Goal: Task Accomplishment & Management: Use online tool/utility

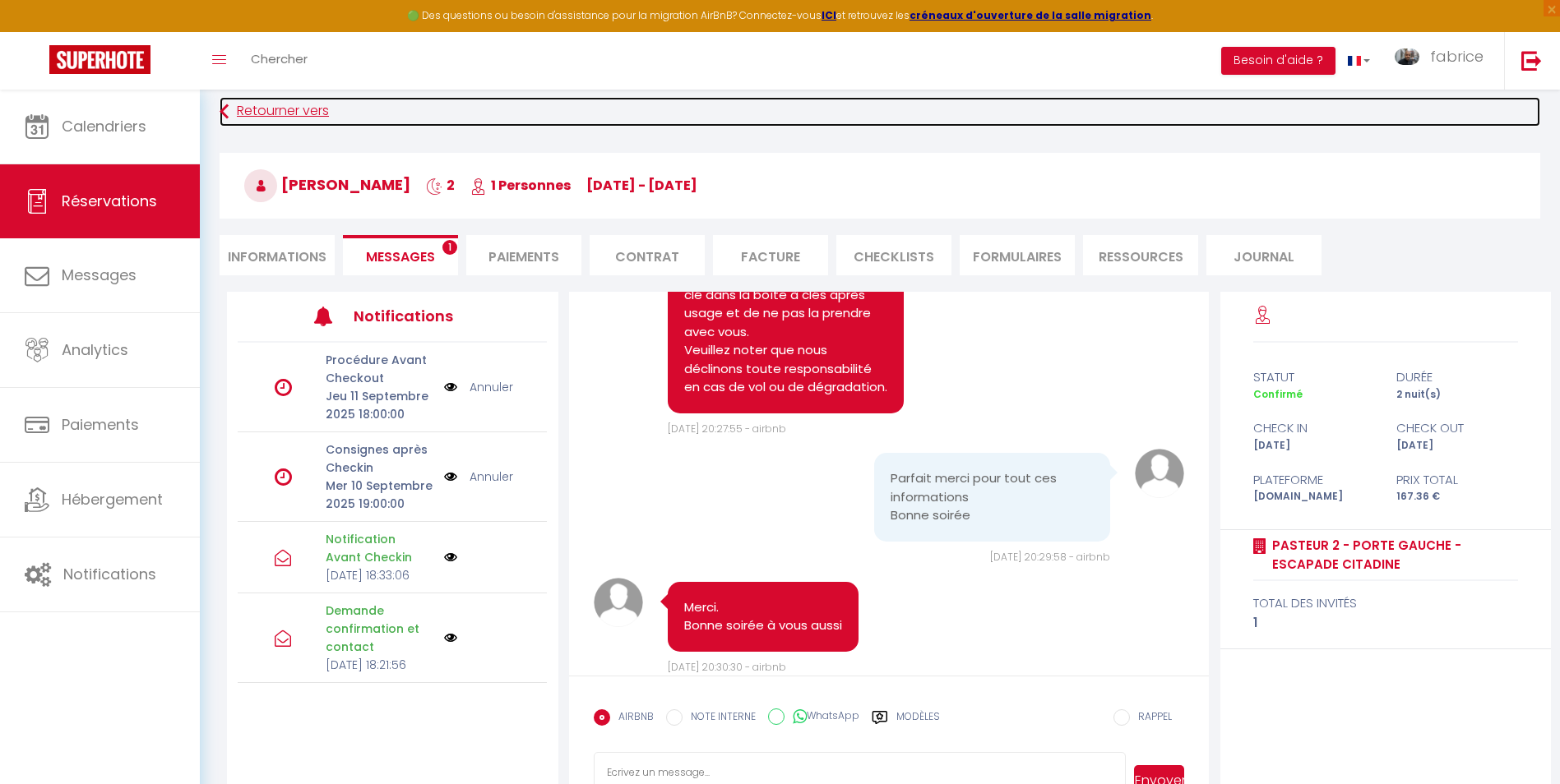
click at [312, 104] on link "Retourner vers" at bounding box center [880, 112] width 1321 height 30
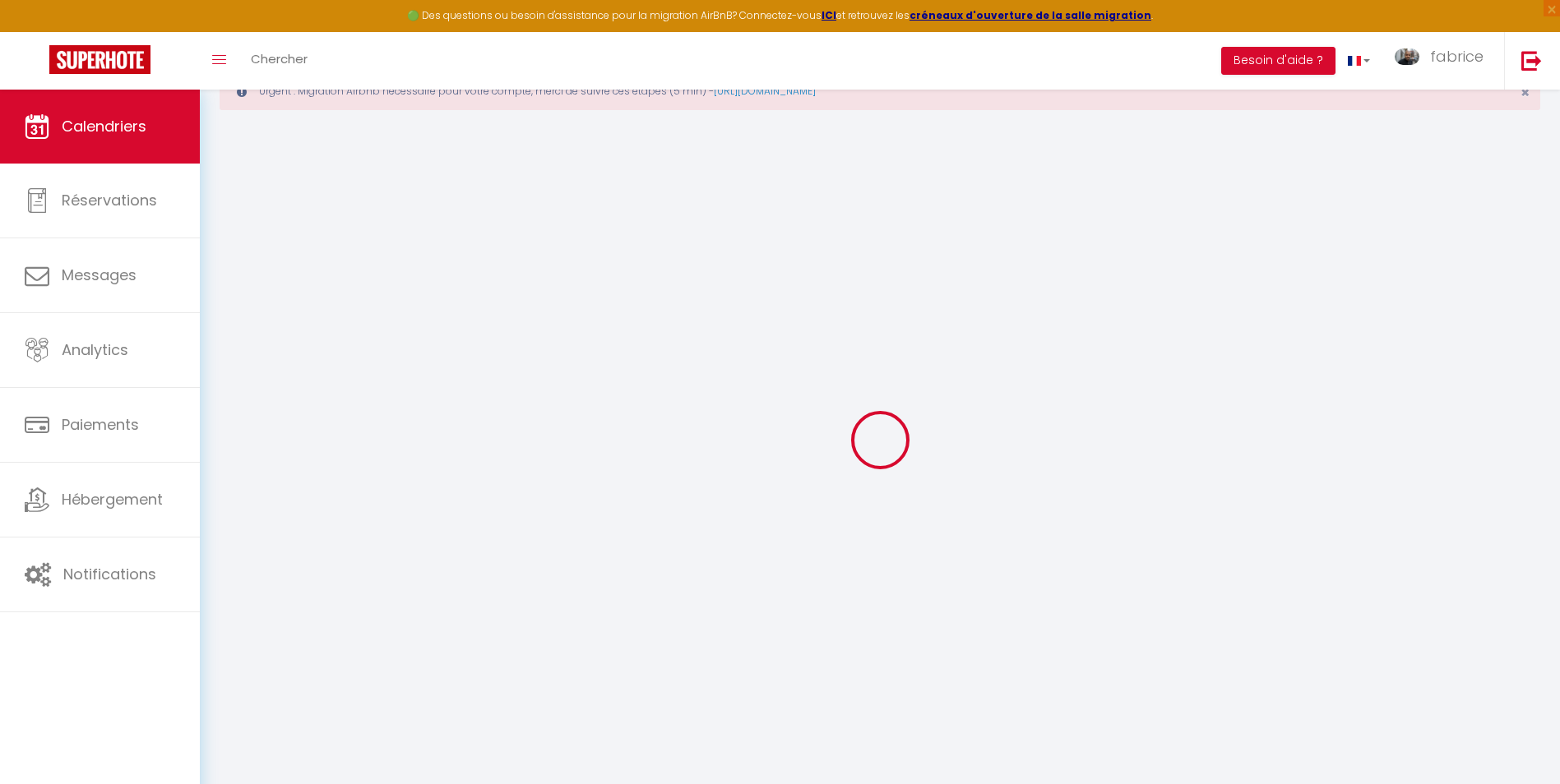
scroll to position [90, 0]
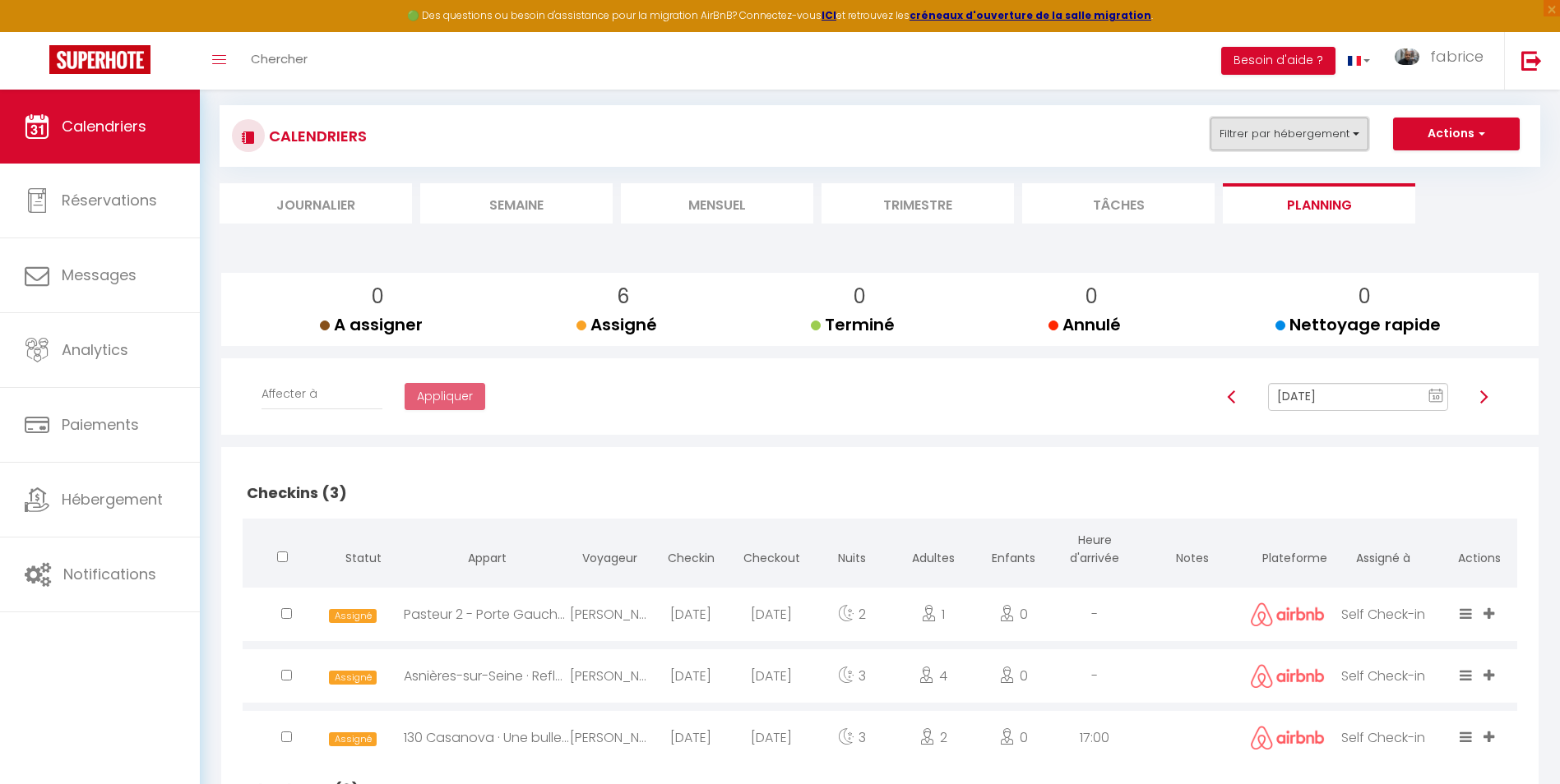
click at [1341, 125] on button "Filtrer par hébergement" at bounding box center [1289, 134] width 157 height 32
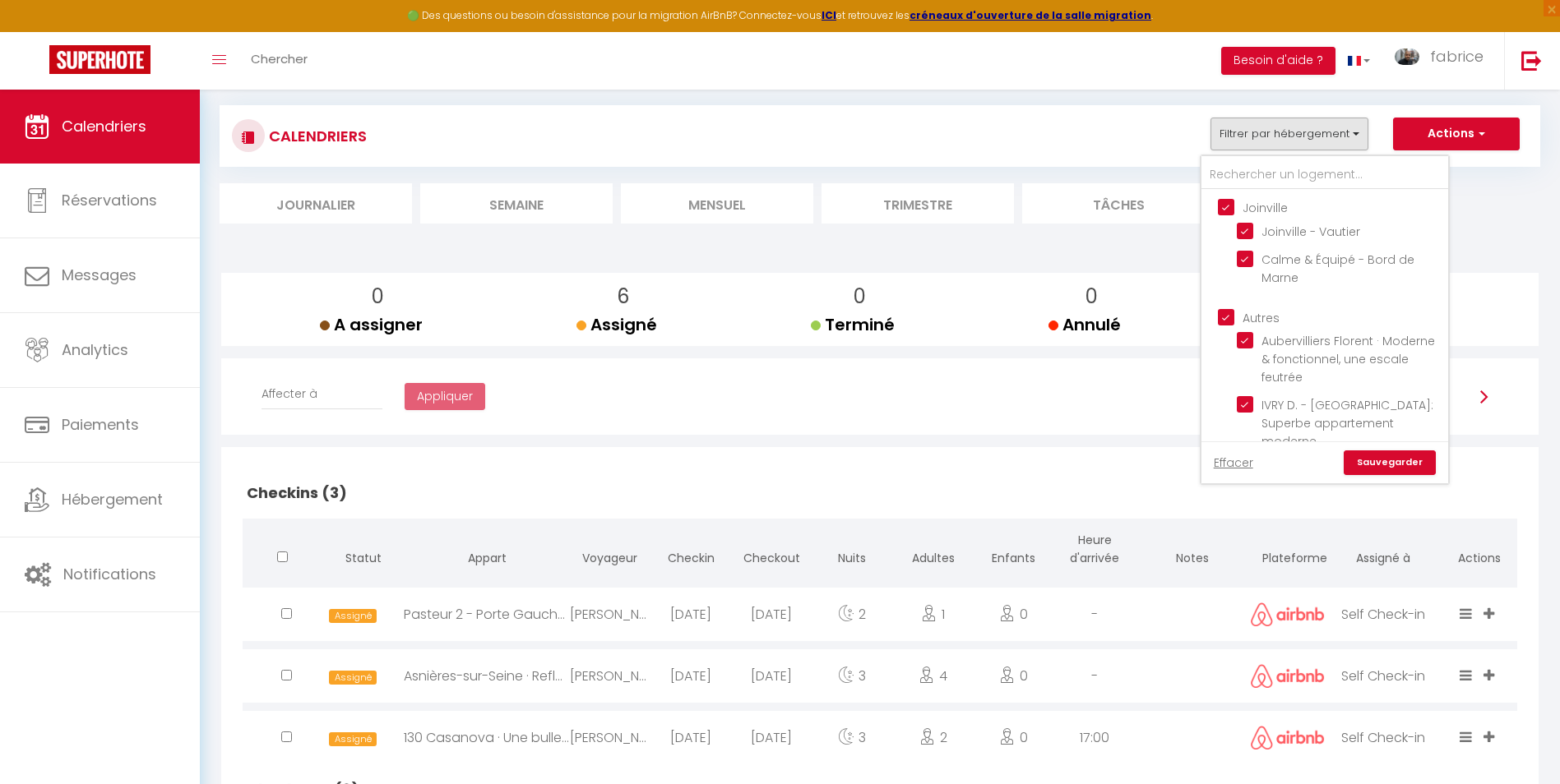
click at [1224, 200] on input "Joinville" at bounding box center [1342, 206] width 247 height 16
checkbox input "false"
click at [1229, 317] on input "Autres" at bounding box center [1342, 316] width 247 height 16
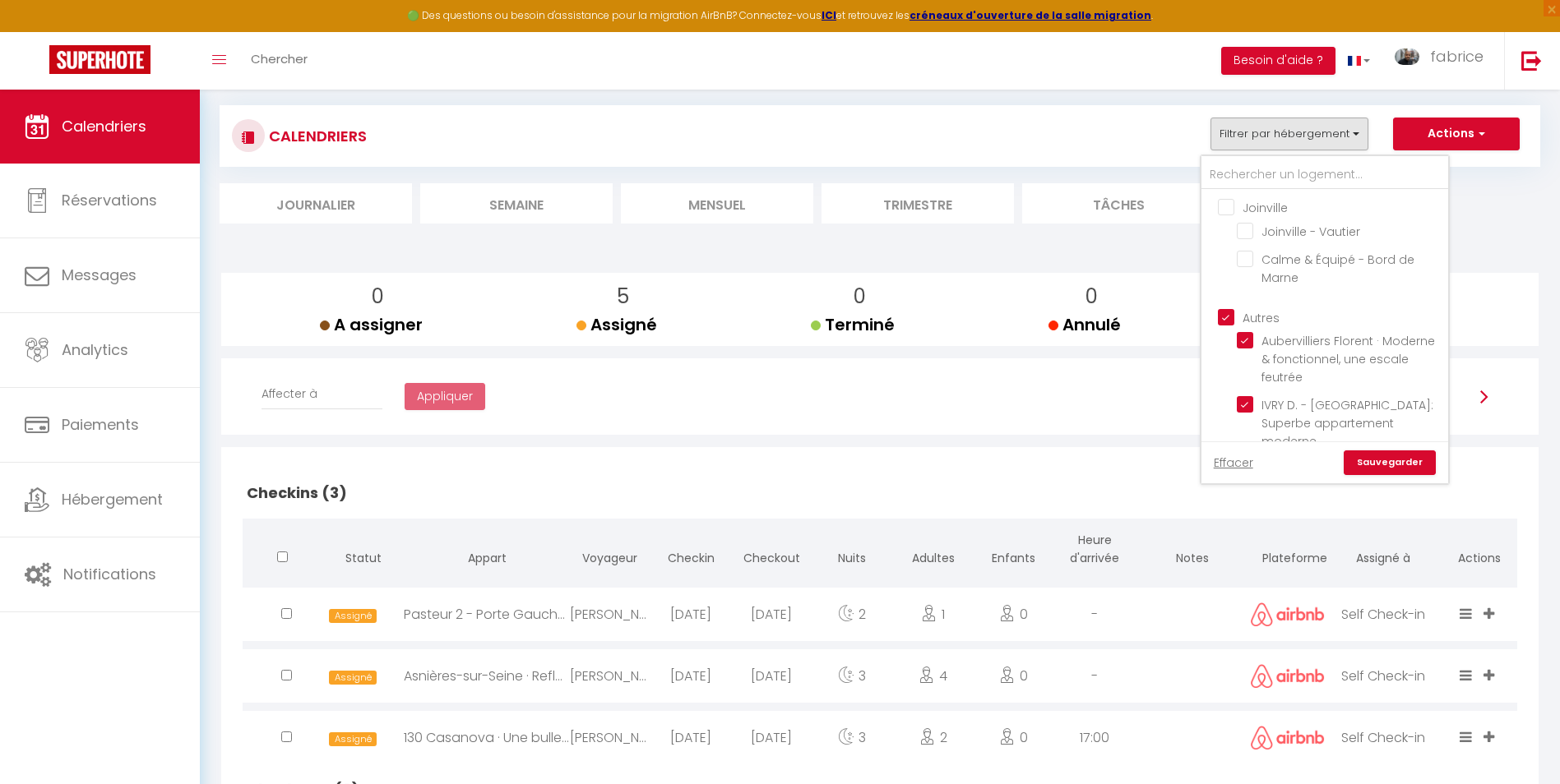
checkbox input "false"
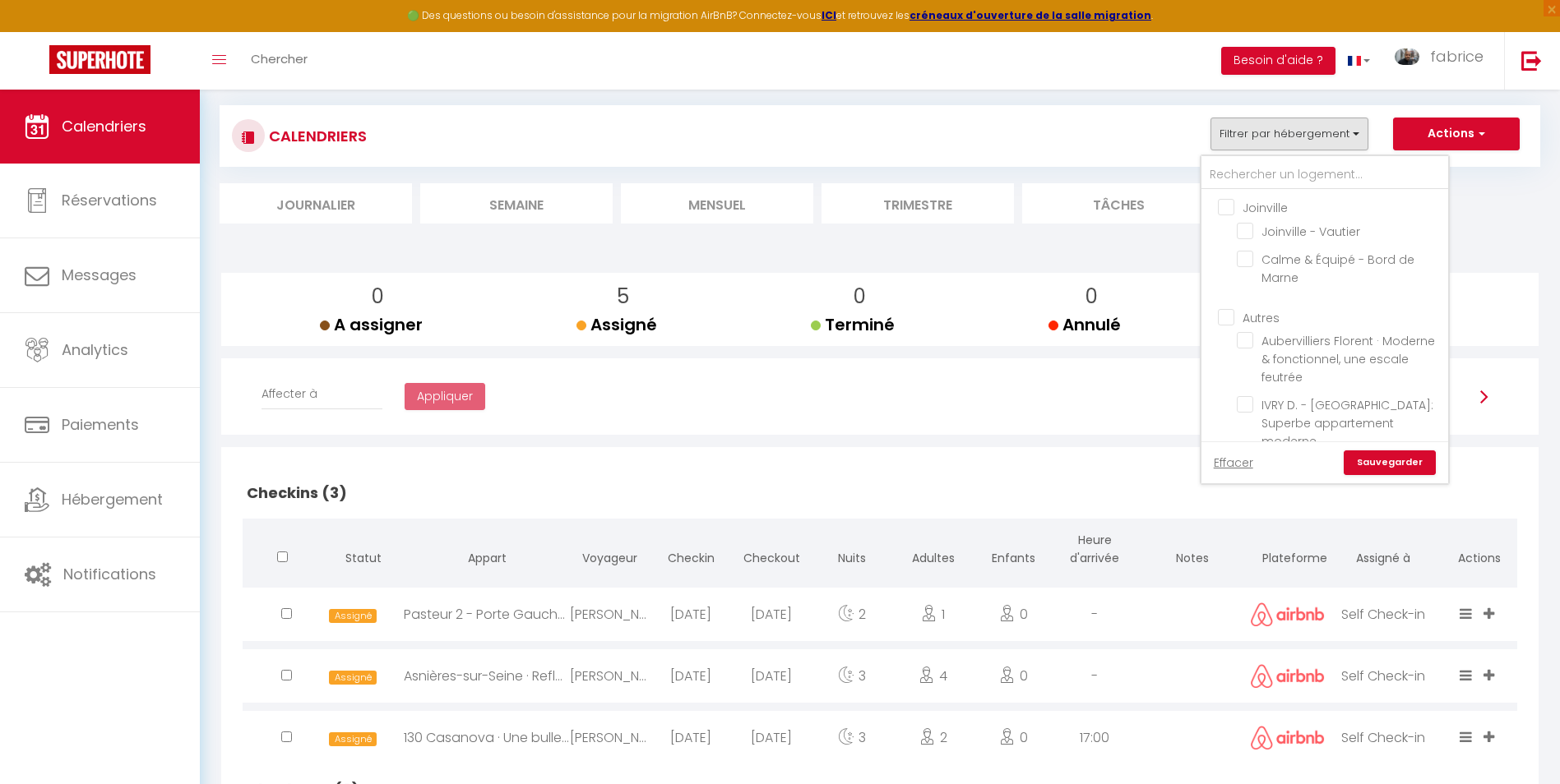
checkbox input "false"
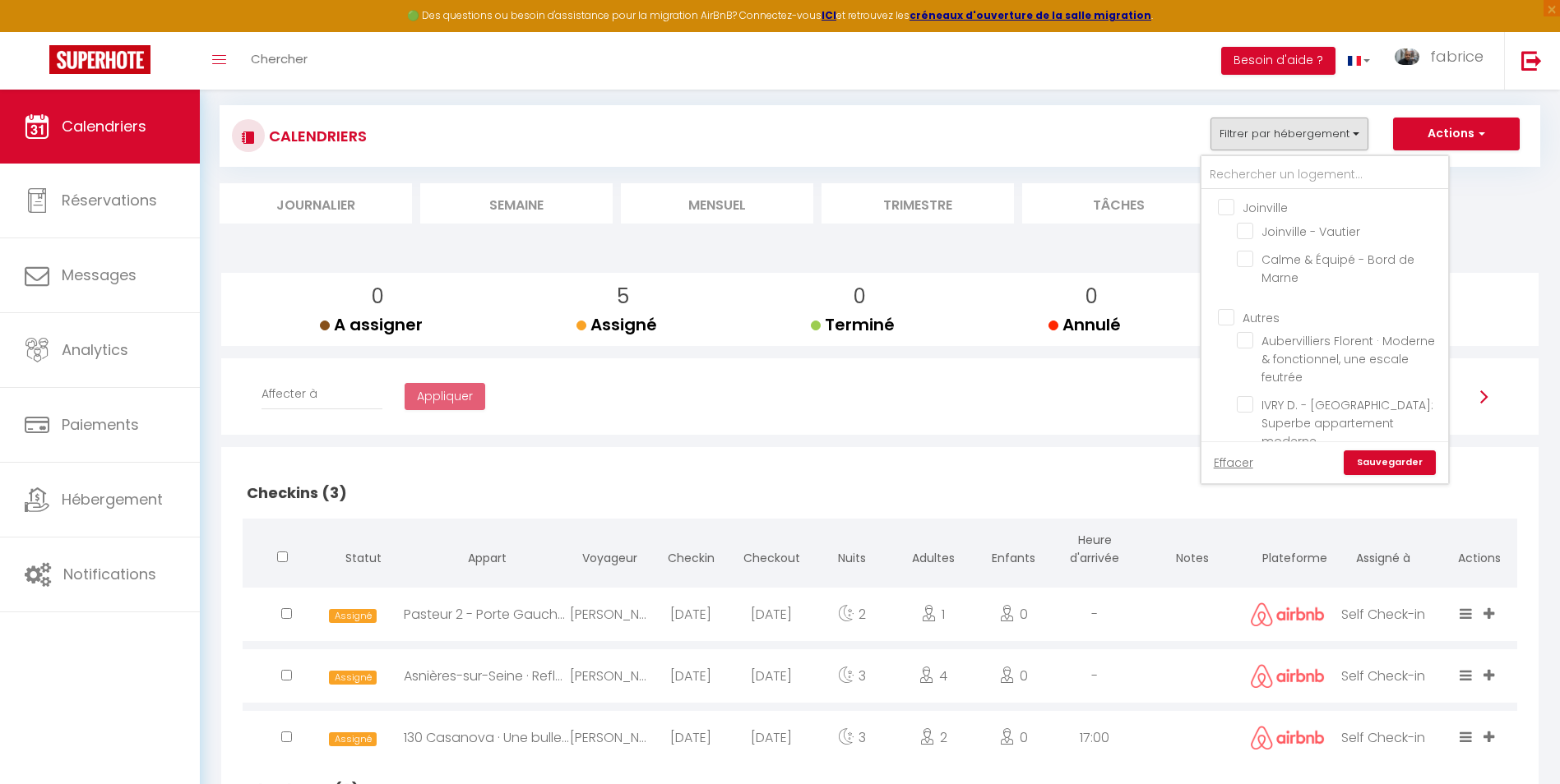
checkbox input "false"
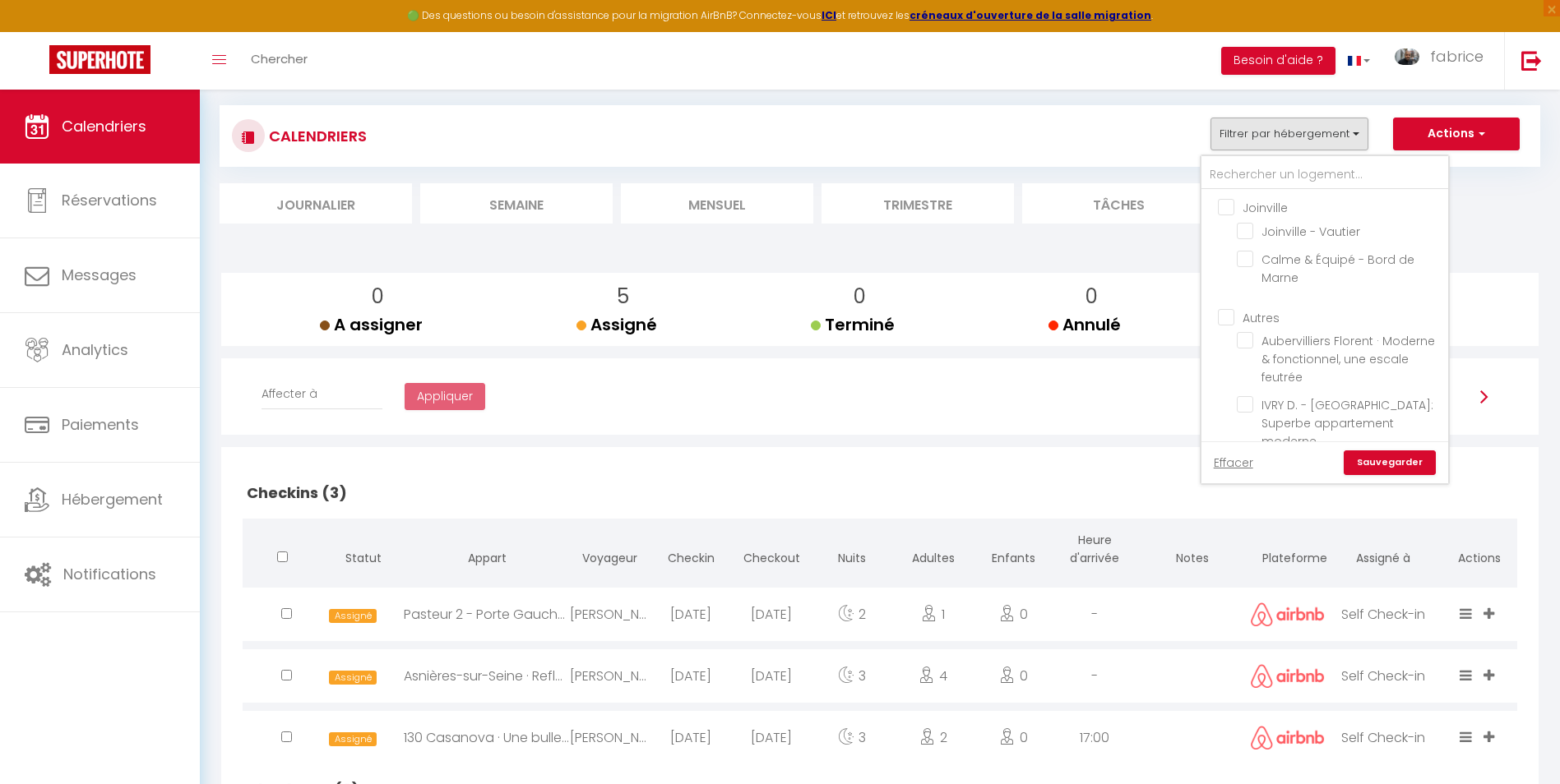
checkbox input "false"
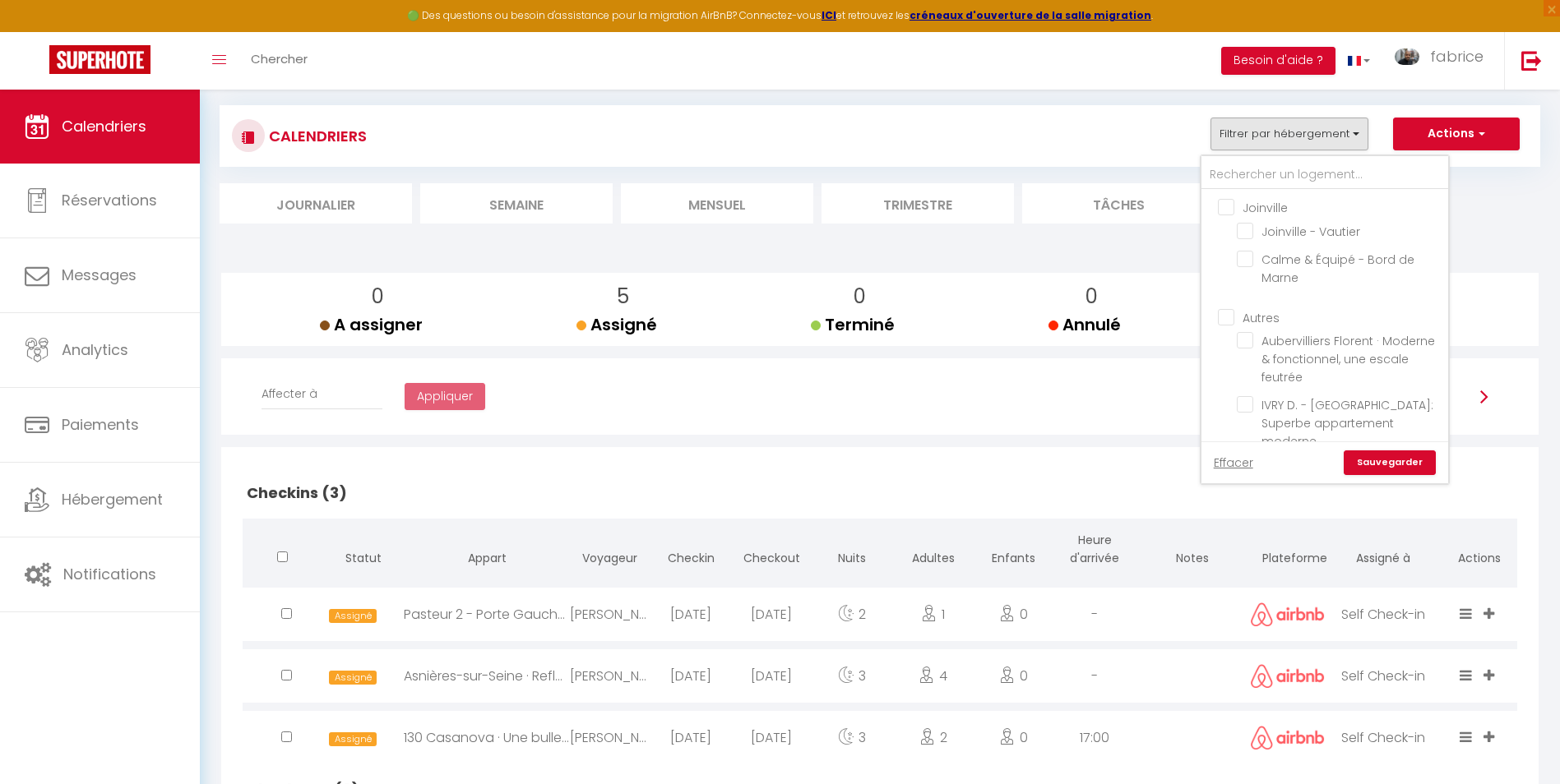
checkbox input "false"
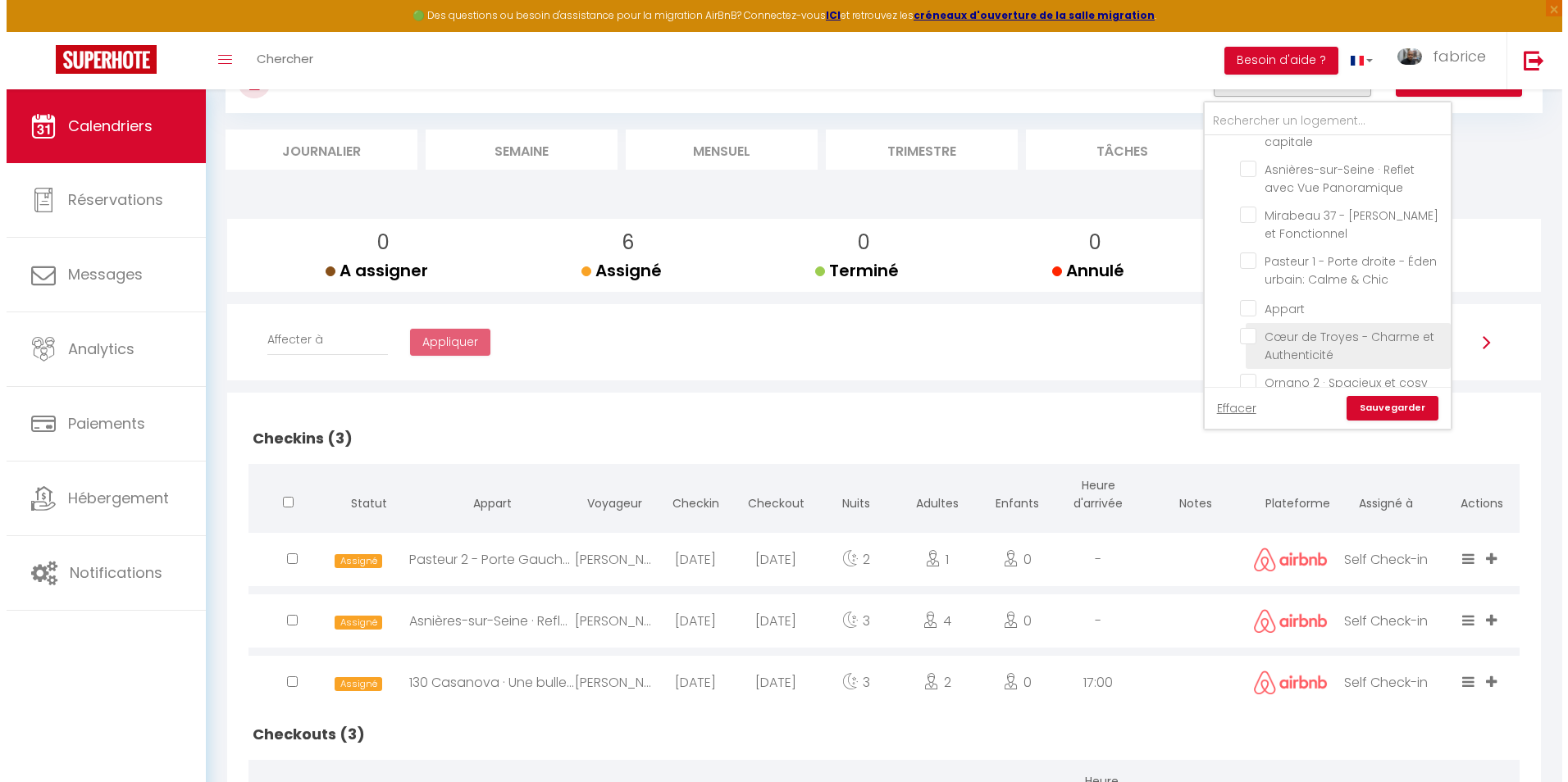
scroll to position [171, 0]
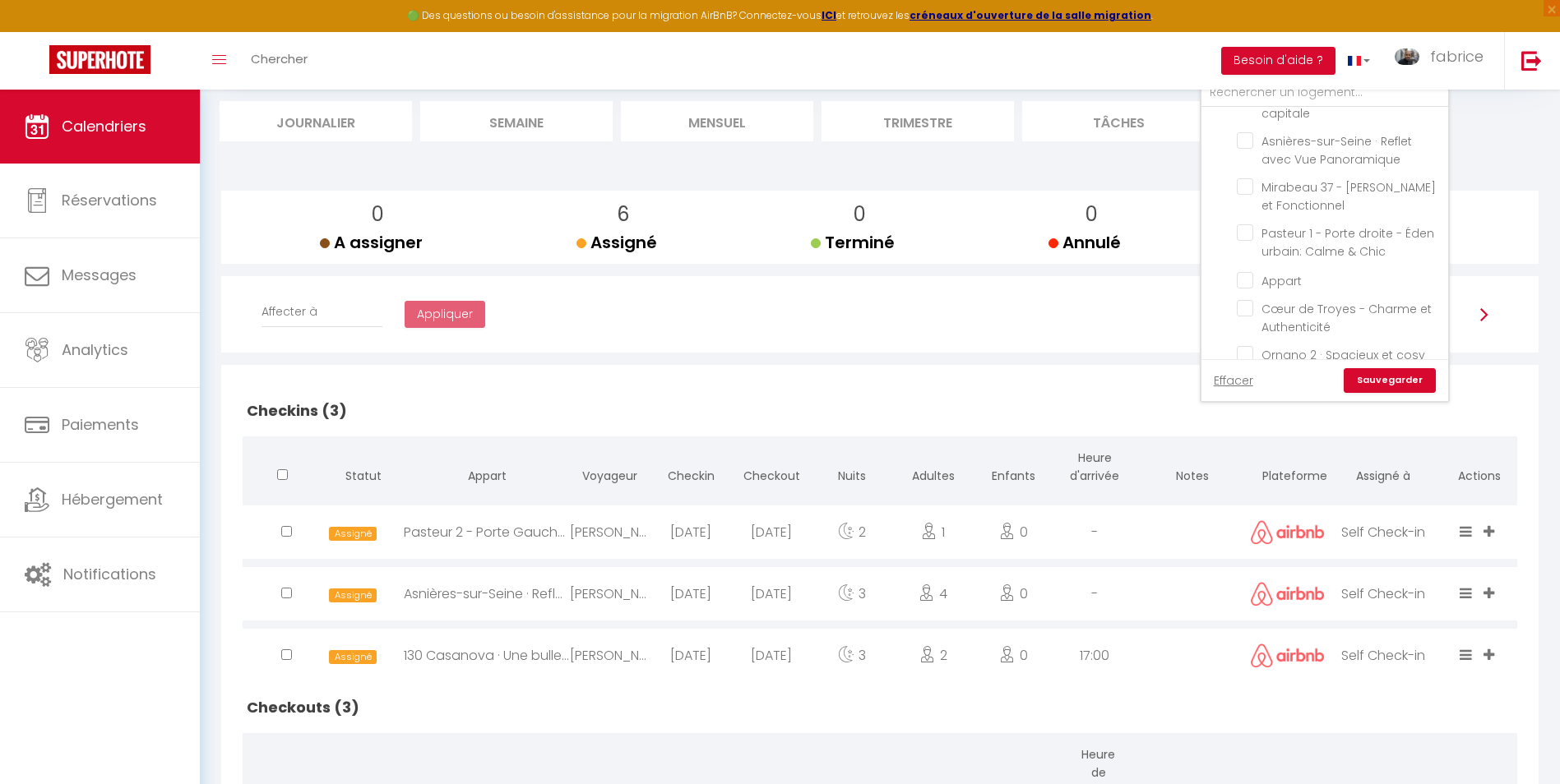
click at [1511, 146] on div "CALENDRIERS Filtrer par hébergement Joinville Joinville - Vautier Calme & Équip…" at bounding box center [880, 519] width 1321 height 1022
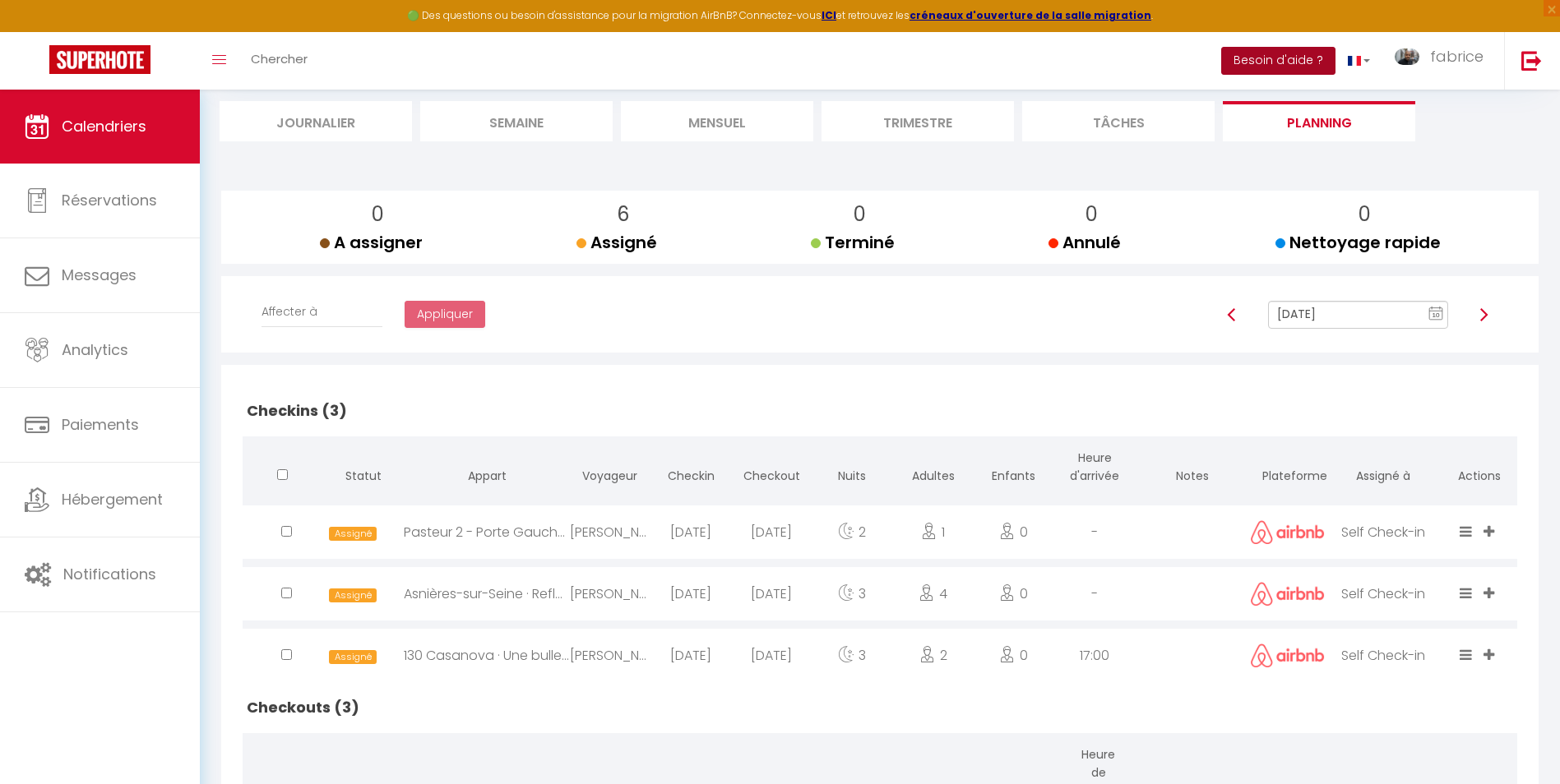
click at [1240, 60] on button "Besoin d'aide ?" at bounding box center [1279, 60] width 114 height 28
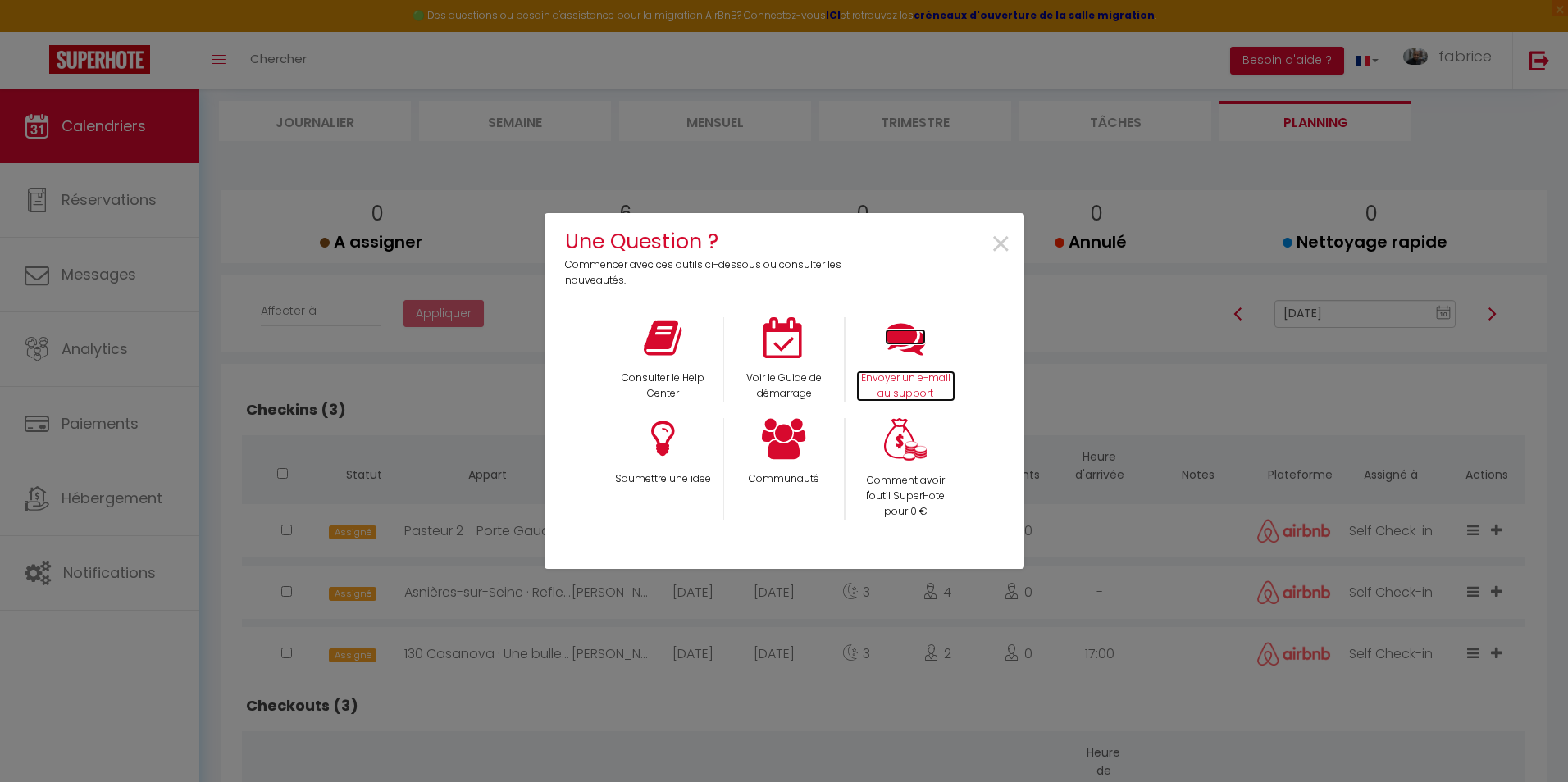
click at [894, 353] on icon at bounding box center [905, 338] width 41 height 41
